Goal: Book appointment/travel/reservation

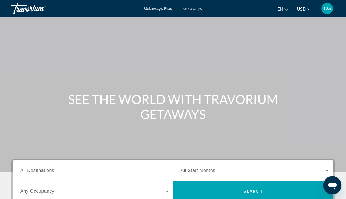
scroll to position [76, 0]
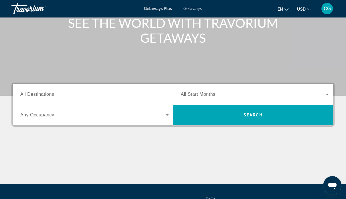
click at [58, 96] on input "Destination All Destinations" at bounding box center [94, 94] width 148 height 7
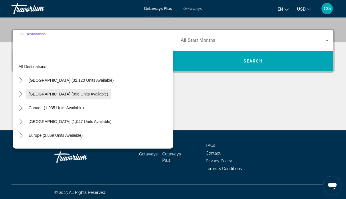
scroll to position [131, 0]
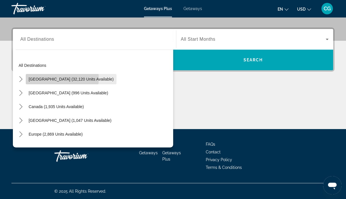
click at [58, 78] on span "[GEOGRAPHIC_DATA] (32,120 units available)" at bounding box center [71, 79] width 85 height 5
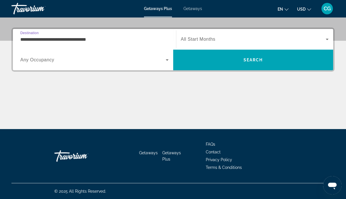
click at [45, 37] on input "**********" at bounding box center [94, 39] width 148 height 7
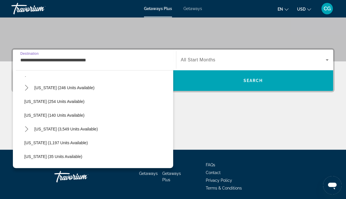
scroll to position [459, 0]
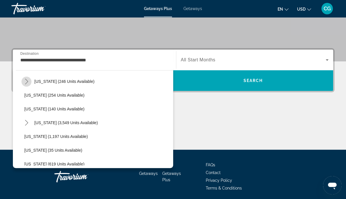
click at [28, 81] on icon "Toggle Texas (246 units available) submenu" at bounding box center [26, 82] width 3 height 6
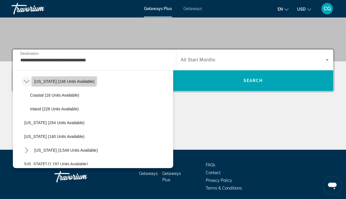
click at [64, 79] on span "[US_STATE] (246 units available)" at bounding box center [64, 81] width 60 height 5
type input "**********"
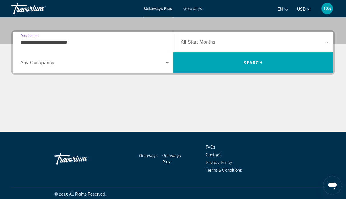
scroll to position [131, 0]
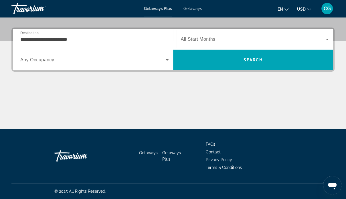
click at [194, 40] on span "All Start Months" at bounding box center [198, 39] width 35 height 5
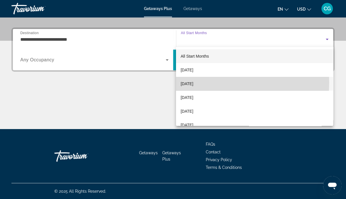
click at [193, 83] on span "[DATE]" at bounding box center [187, 83] width 13 height 7
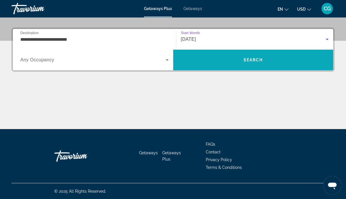
click at [250, 60] on span "Search" at bounding box center [253, 60] width 19 height 5
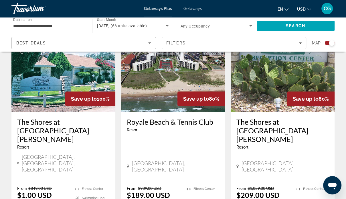
scroll to position [459, 0]
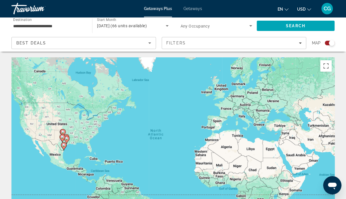
click at [149, 42] on icon "Sort by" at bounding box center [149, 43] width 7 height 7
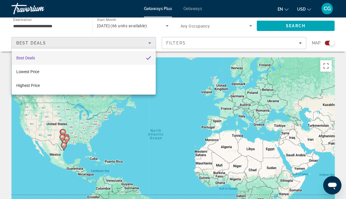
click at [149, 42] on div at bounding box center [173, 99] width 346 height 199
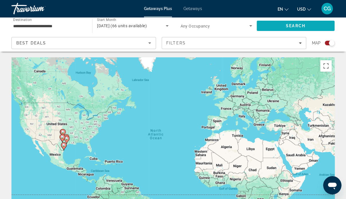
click at [291, 28] on span "Search" at bounding box center [295, 25] width 19 height 5
click at [75, 26] on input "**********" at bounding box center [49, 26] width 72 height 7
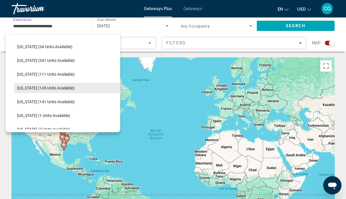
scroll to position [190, 0]
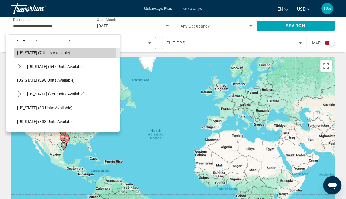
click at [38, 52] on span "[US_STATE] (7 units available)" at bounding box center [43, 52] width 53 height 5
type input "**********"
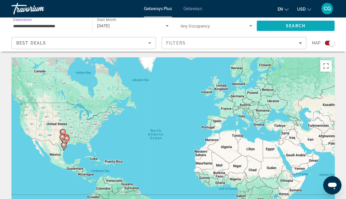
click at [284, 27] on span "Search" at bounding box center [296, 26] width 78 height 14
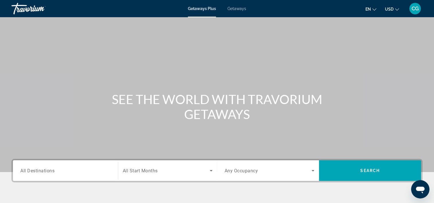
click at [234, 10] on span "Getaways" at bounding box center [236, 8] width 19 height 5
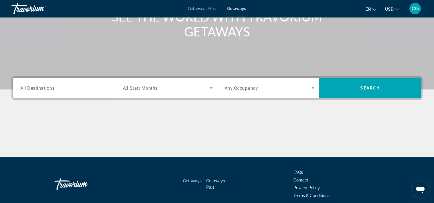
scroll to position [107, 0]
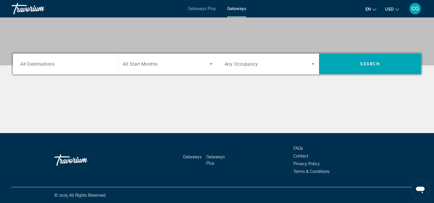
click at [58, 61] on input "Destination All Destinations" at bounding box center [65, 64] width 90 height 7
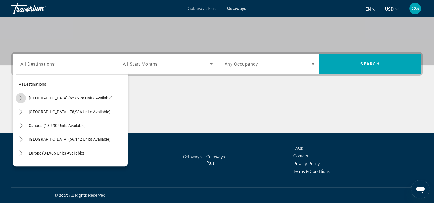
click at [21, 97] on icon "Toggle United States (657,928 units available) submenu" at bounding box center [20, 98] width 3 height 6
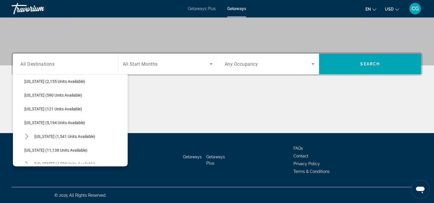
scroll to position [170, 0]
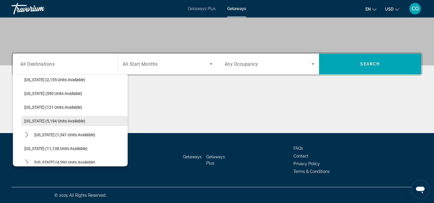
click at [30, 118] on span "Select destination: Louisiana (5,194 units available)" at bounding box center [74, 121] width 106 height 14
type input "**********"
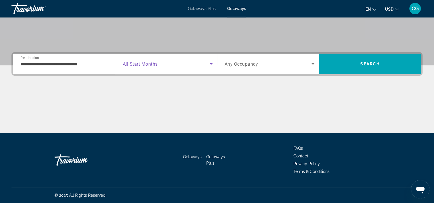
click at [211, 64] on icon "Search widget" at bounding box center [210, 63] width 7 height 7
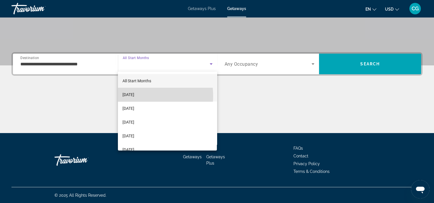
click at [134, 96] on span "[DATE]" at bounding box center [128, 94] width 12 height 7
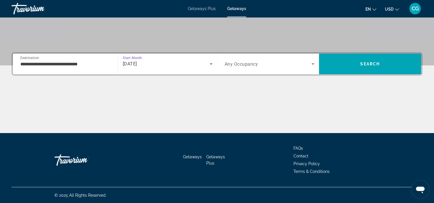
click at [311, 63] on icon "Search widget" at bounding box center [312, 63] width 7 height 7
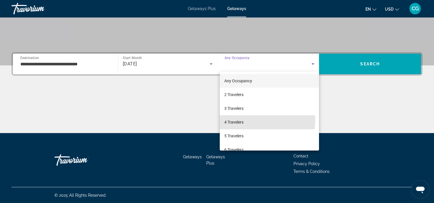
drag, startPoint x: 238, startPoint y: 120, endPoint x: 262, endPoint y: 103, distance: 29.6
click at [238, 118] on mat-option "4 Travelers" at bounding box center [269, 122] width 99 height 14
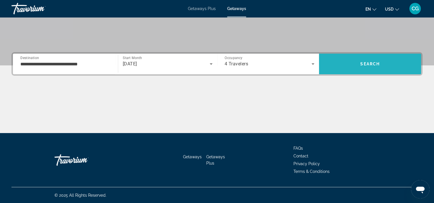
click at [350, 68] on span "Search" at bounding box center [370, 64] width 102 height 14
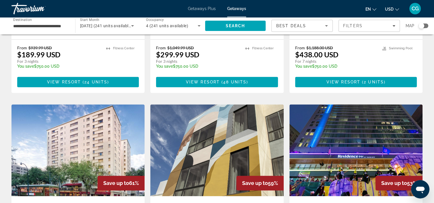
scroll to position [382, 0]
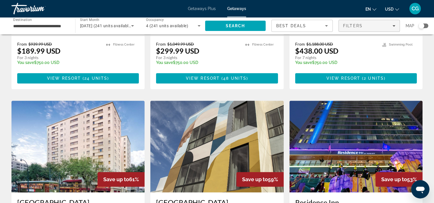
click at [350, 27] on icon "Filters" at bounding box center [393, 25] width 3 height 3
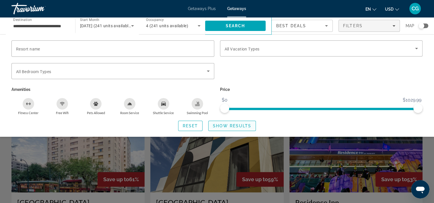
click at [238, 127] on span "Show Results" at bounding box center [232, 126] width 38 height 5
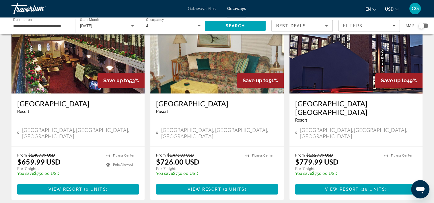
scroll to position [699, 0]
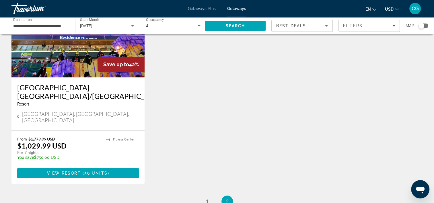
scroll to position [76, 0]
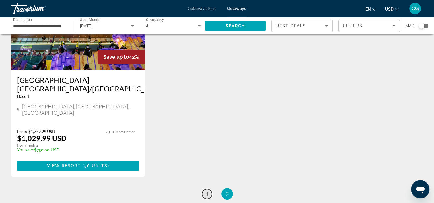
click at [205, 191] on span "1" at bounding box center [206, 194] width 3 height 6
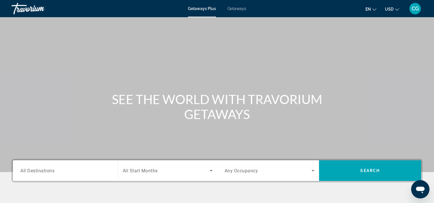
click at [24, 11] on div "Travorium" at bounding box center [39, 8] width 57 height 15
